Goal: Transaction & Acquisition: Purchase product/service

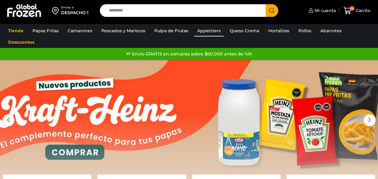
click at [195, 32] on link "Appetizers" at bounding box center [208, 30] width 29 height 11
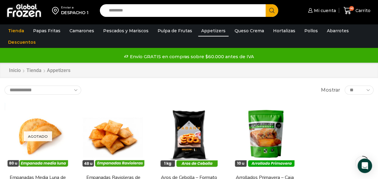
scroll to position [30, 0]
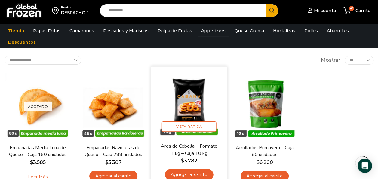
click at [188, 114] on img at bounding box center [188, 104] width 67 height 67
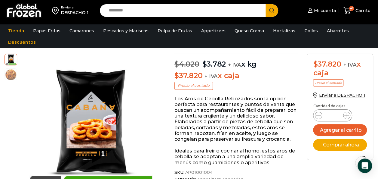
scroll to position [60, 0]
